Goal: Task Accomplishment & Management: Use online tool/utility

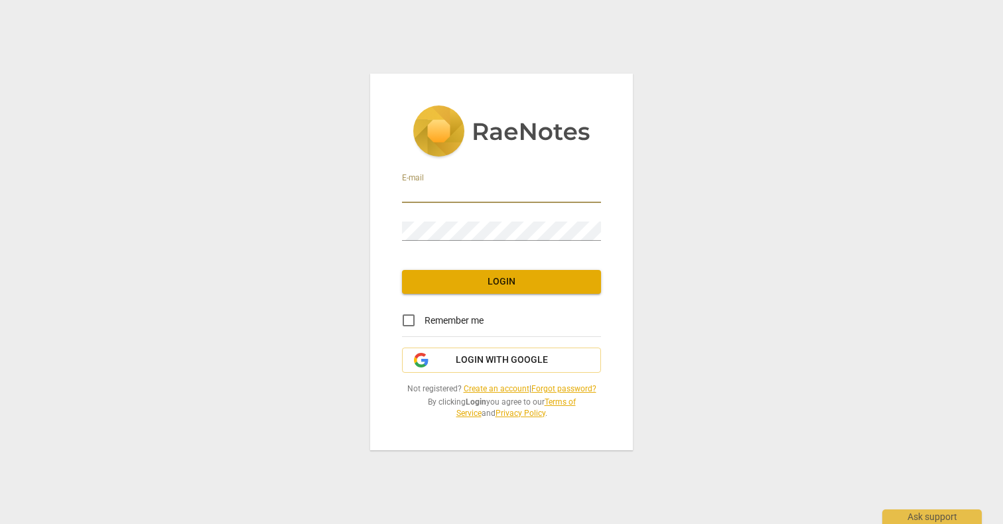
click at [504, 191] on input "email" at bounding box center [501, 193] width 199 height 19
click at [0, 0] on com-1password-button at bounding box center [0, 0] width 0 height 0
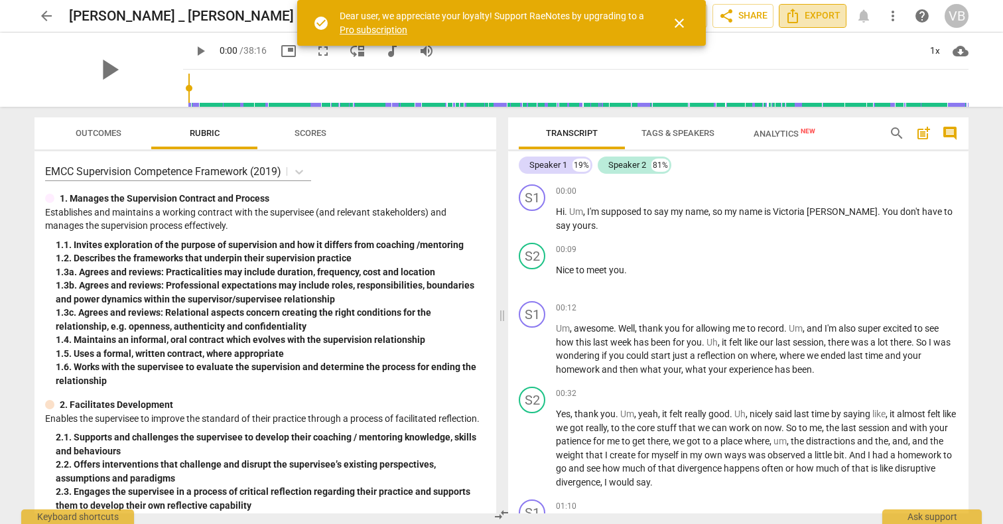
click at [822, 17] on span "Export" at bounding box center [813, 16] width 56 height 16
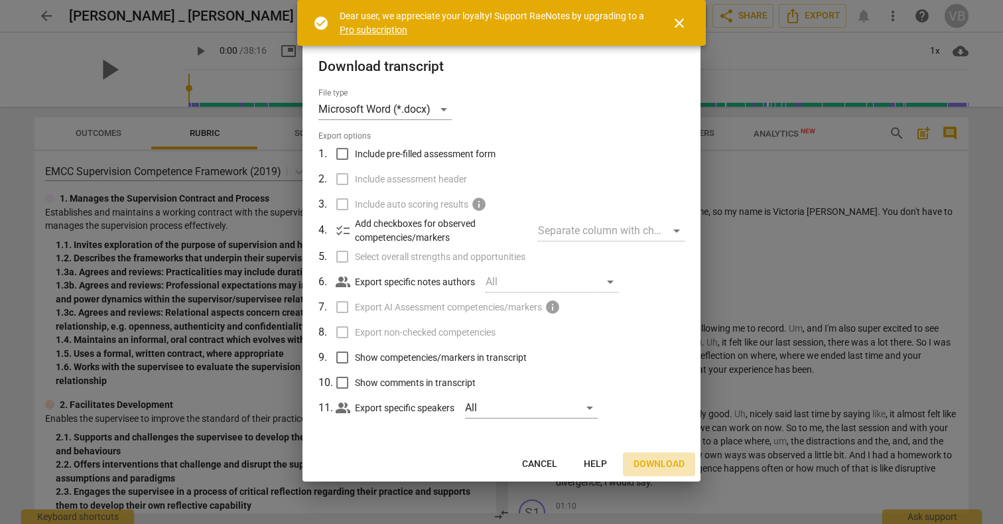
click at [654, 461] on span "Download" at bounding box center [659, 464] width 51 height 13
